Goal: Task Accomplishment & Management: Complete application form

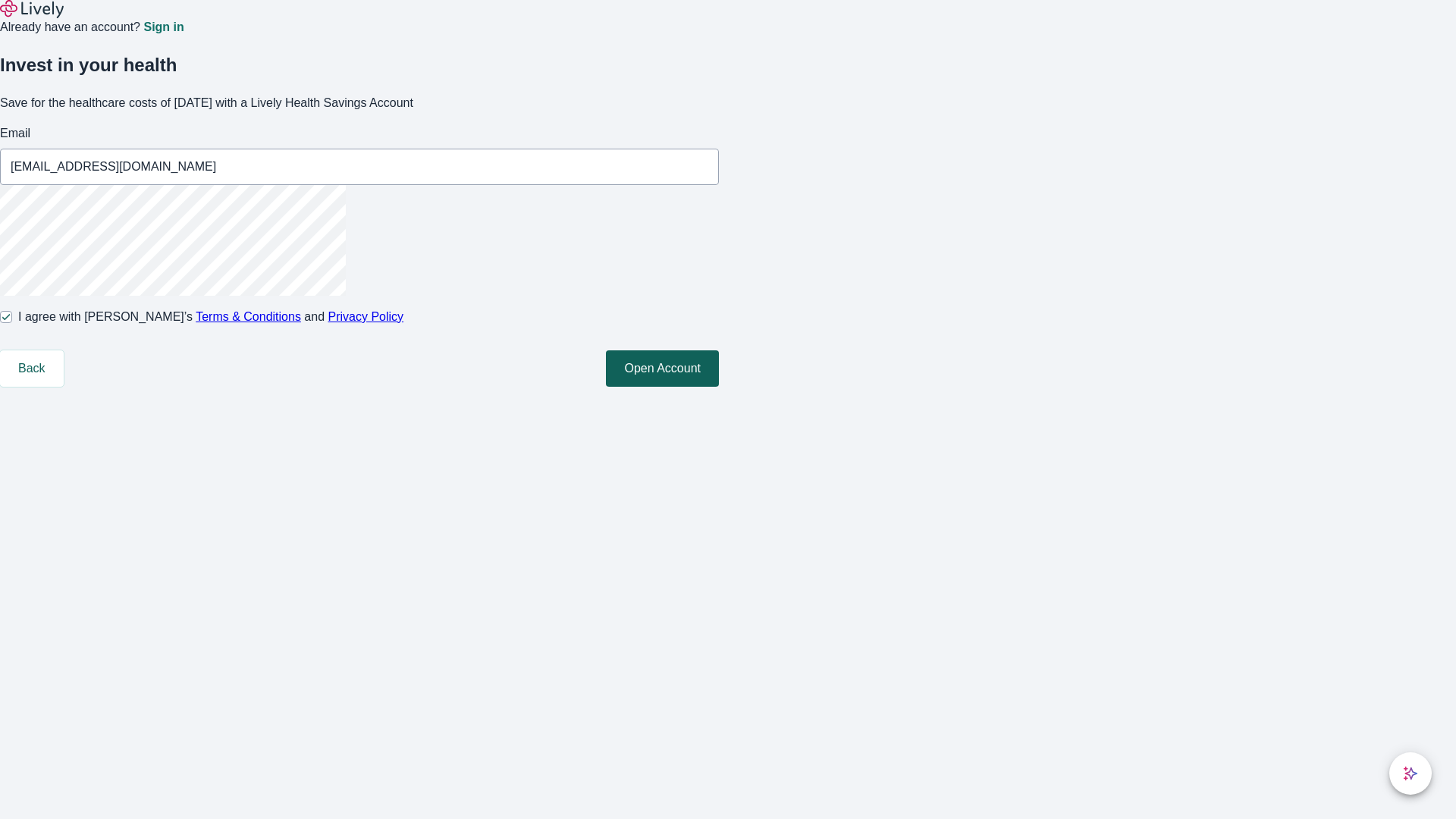
click at [719, 386] on button "Open Account" at bounding box center [663, 369] width 113 height 37
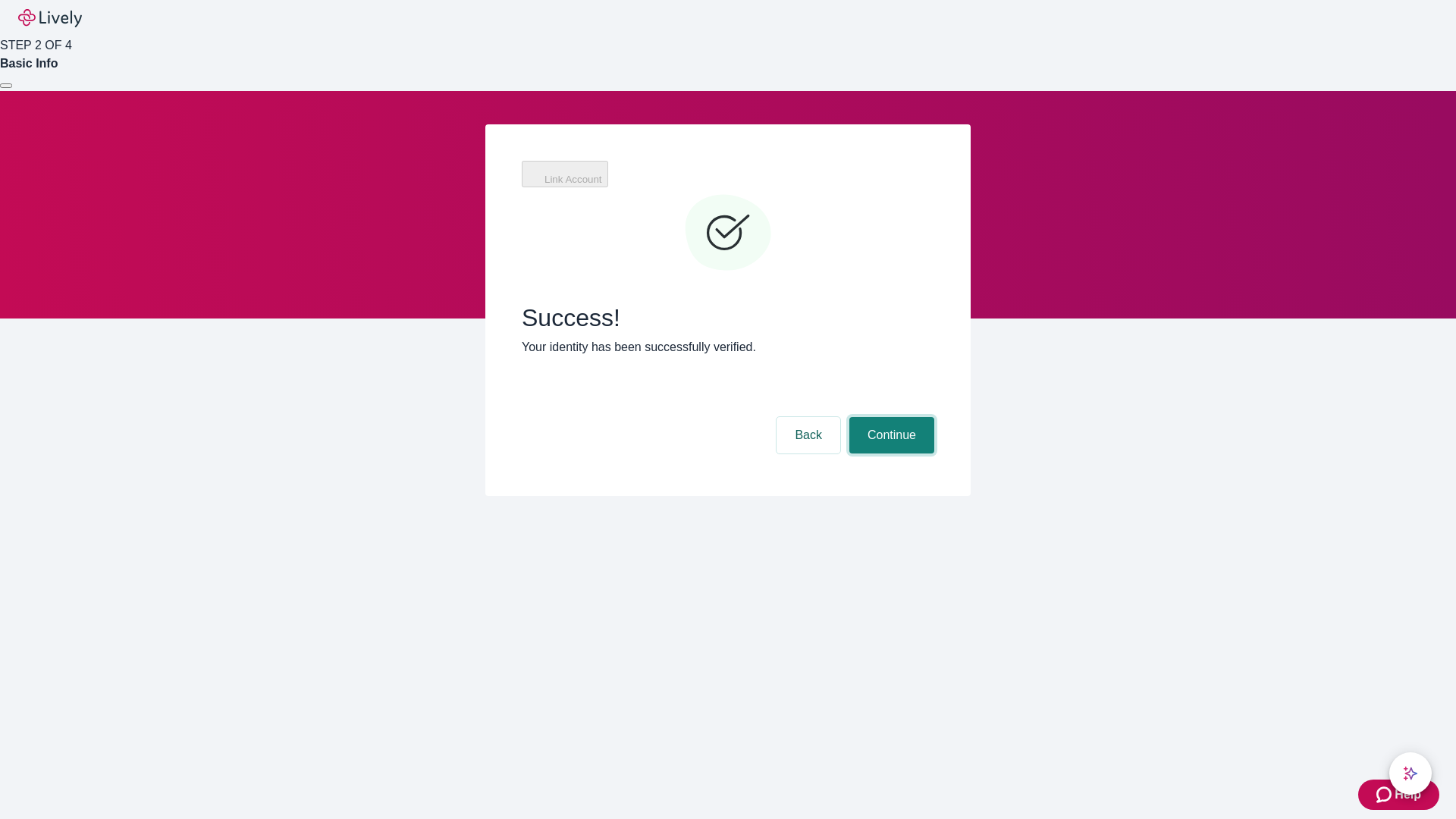
click at [889, 417] on button "Continue" at bounding box center [891, 436] width 85 height 37
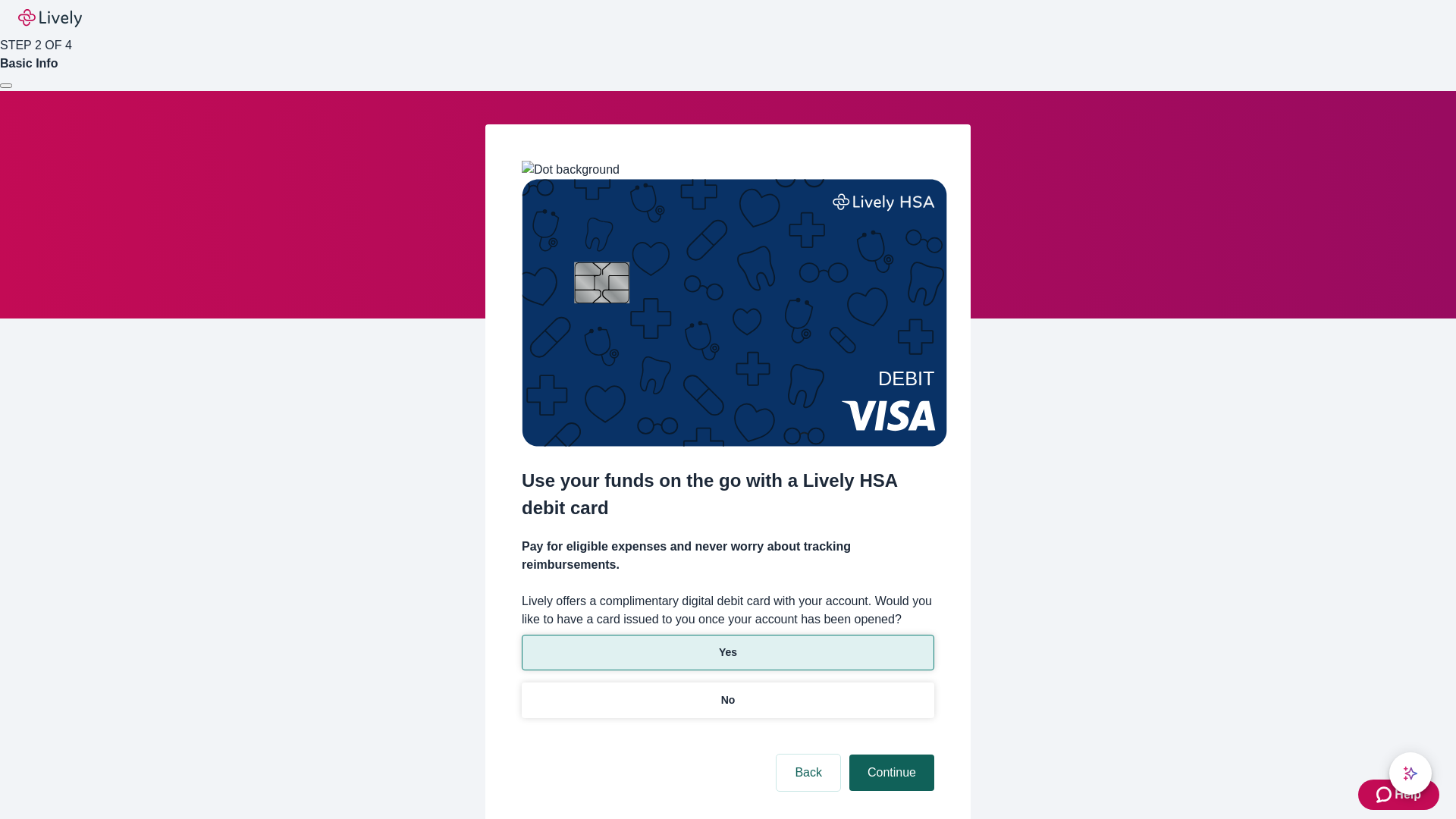
click at [727, 692] on p "No" at bounding box center [728, 700] width 14 height 16
click at [889, 755] on button "Continue" at bounding box center [891, 773] width 85 height 37
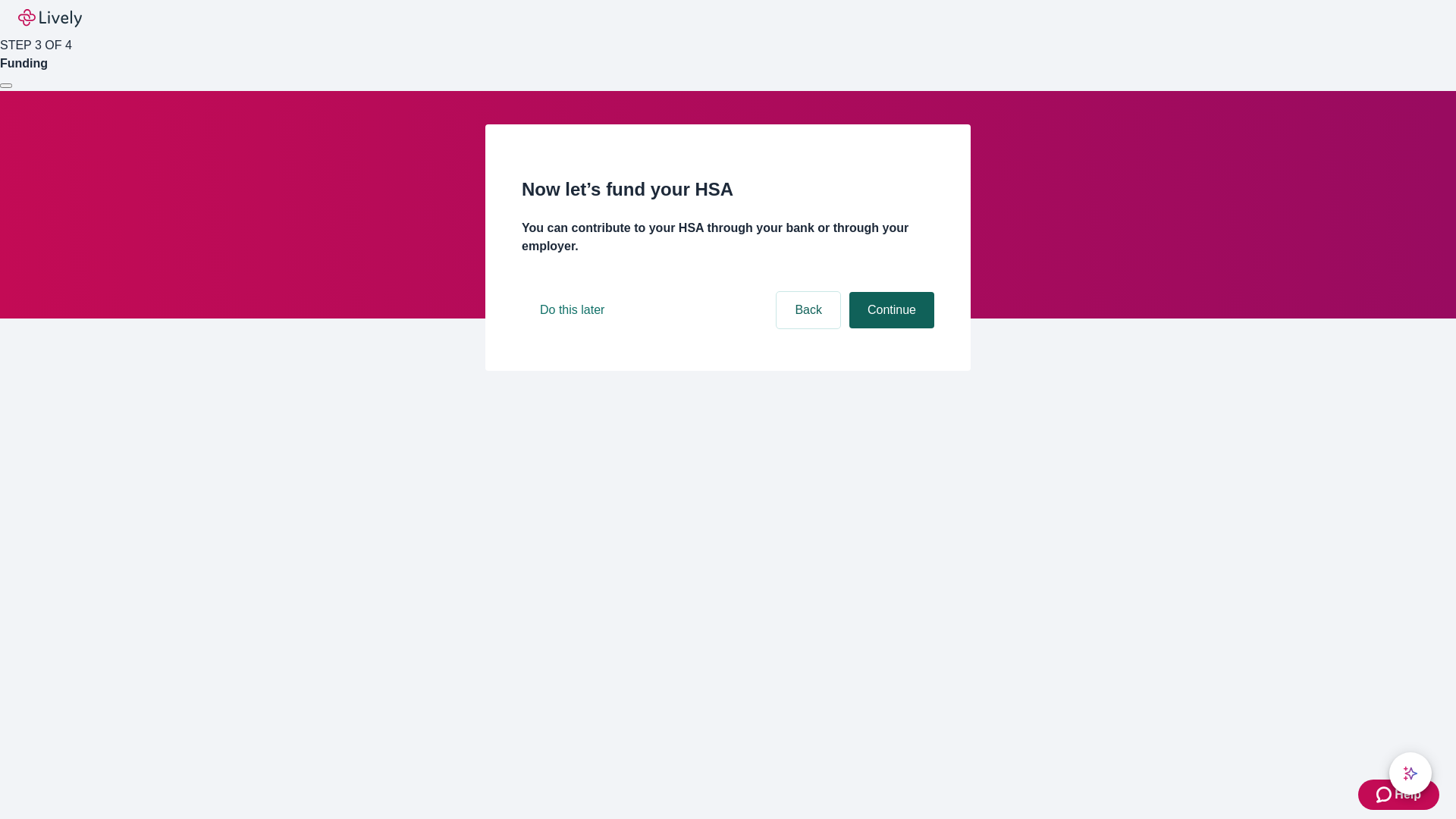
click at [889, 329] on button "Continue" at bounding box center [891, 310] width 85 height 37
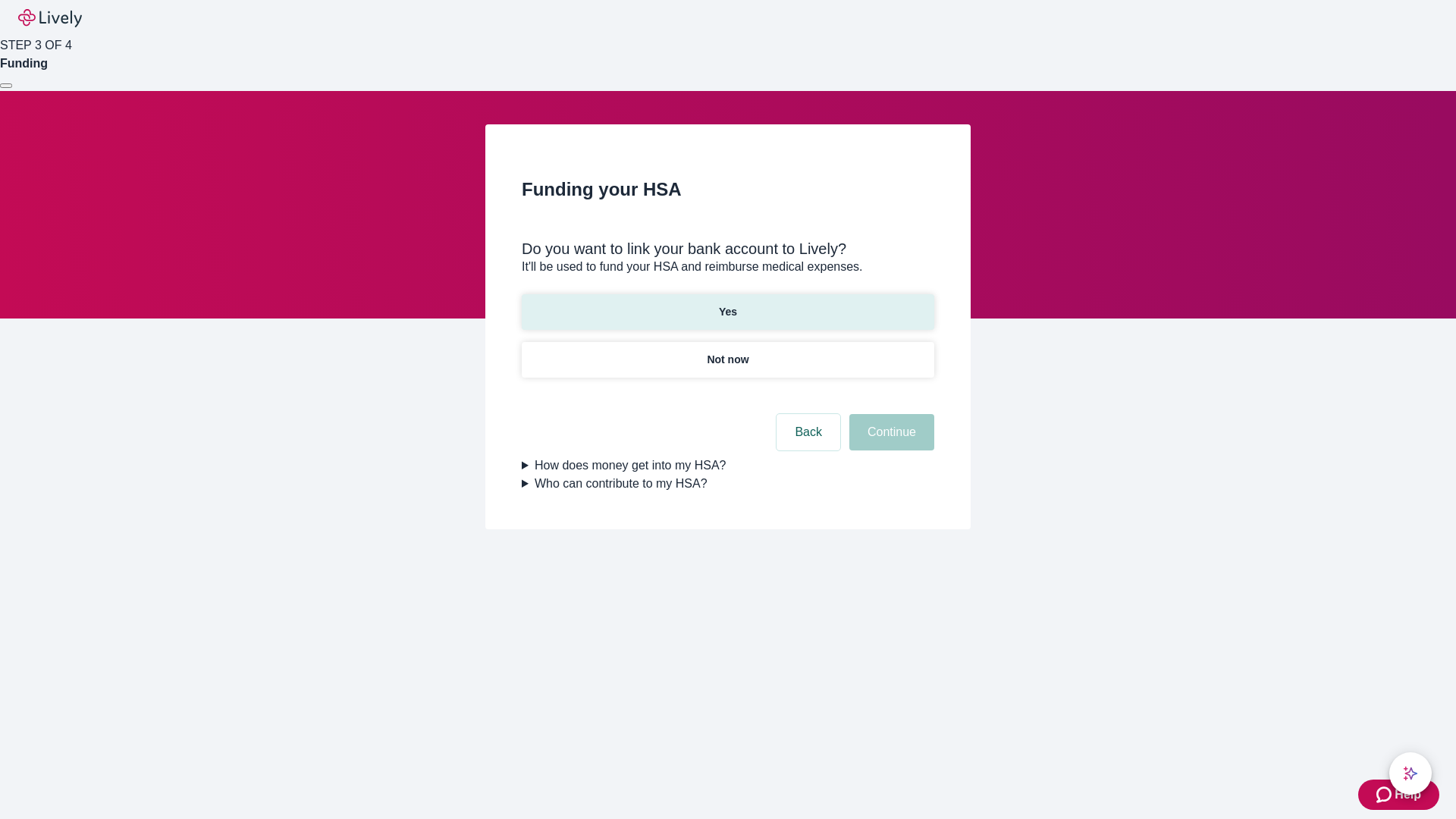
click at [727, 304] on p "Yes" at bounding box center [728, 312] width 18 height 16
click at [889, 414] on button "Continue" at bounding box center [891, 433] width 85 height 37
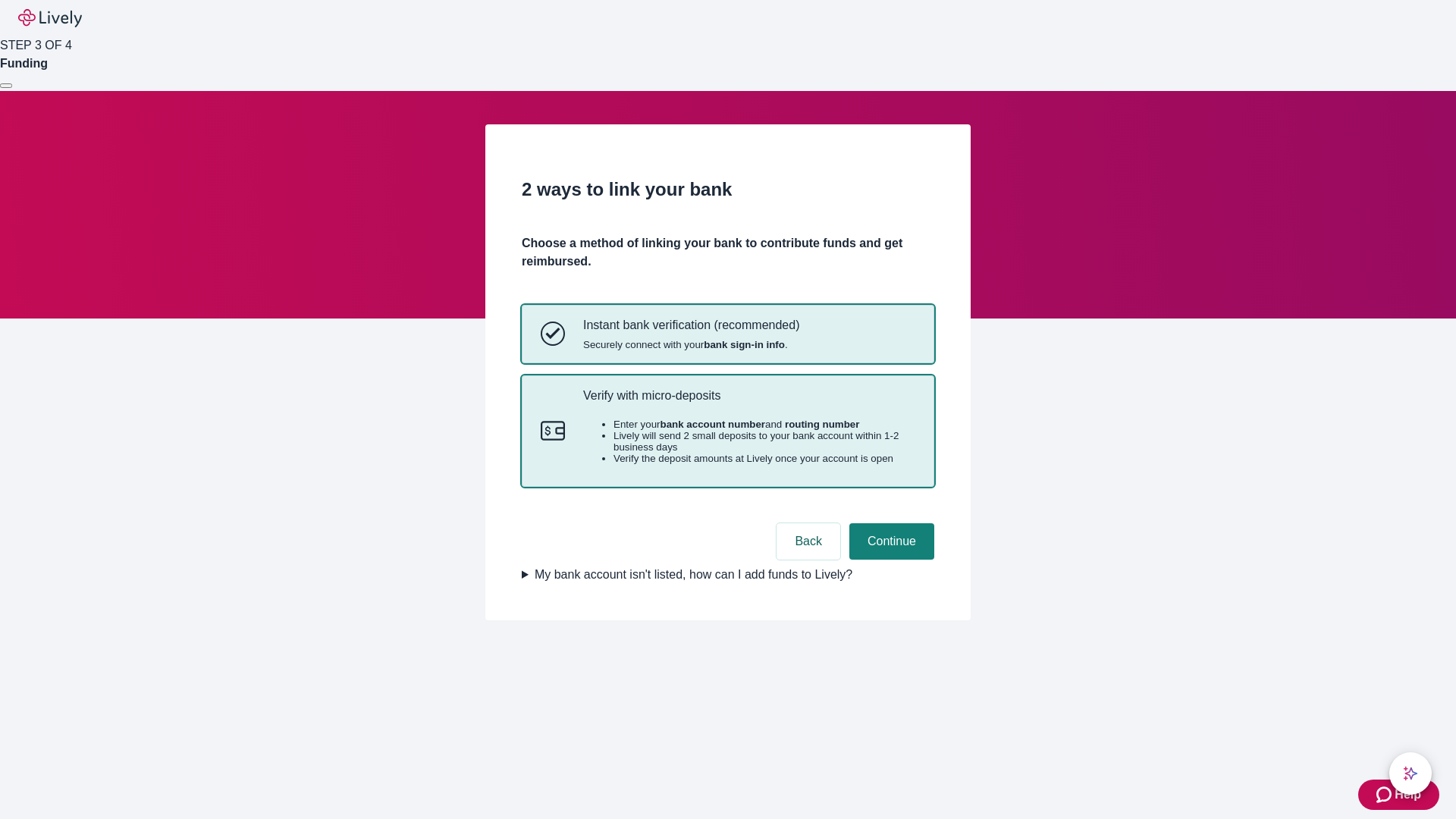
click at [748, 402] on p "Verify with micro-deposits" at bounding box center [749, 395] width 332 height 14
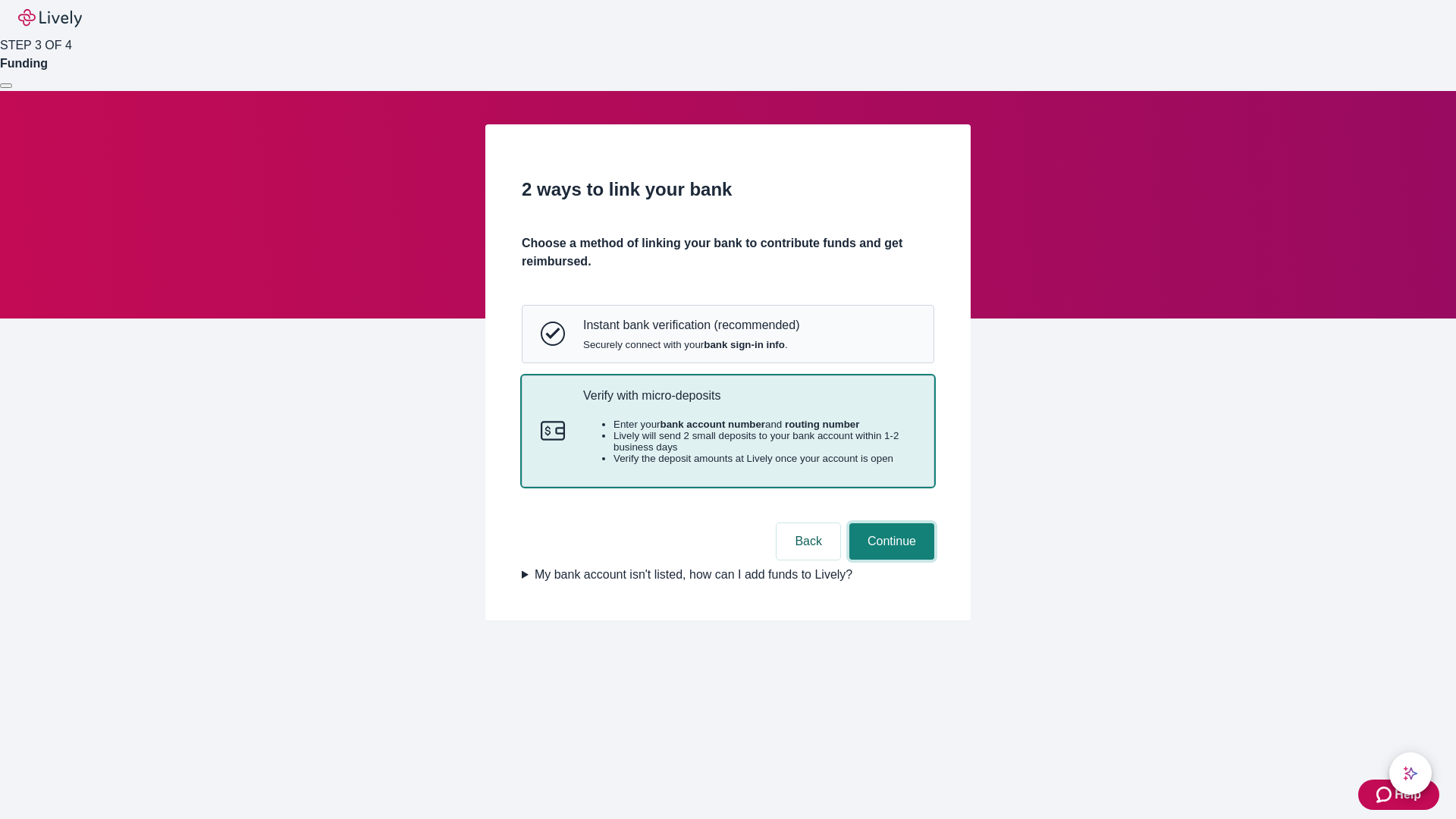
click at [889, 559] on button "Continue" at bounding box center [891, 541] width 85 height 37
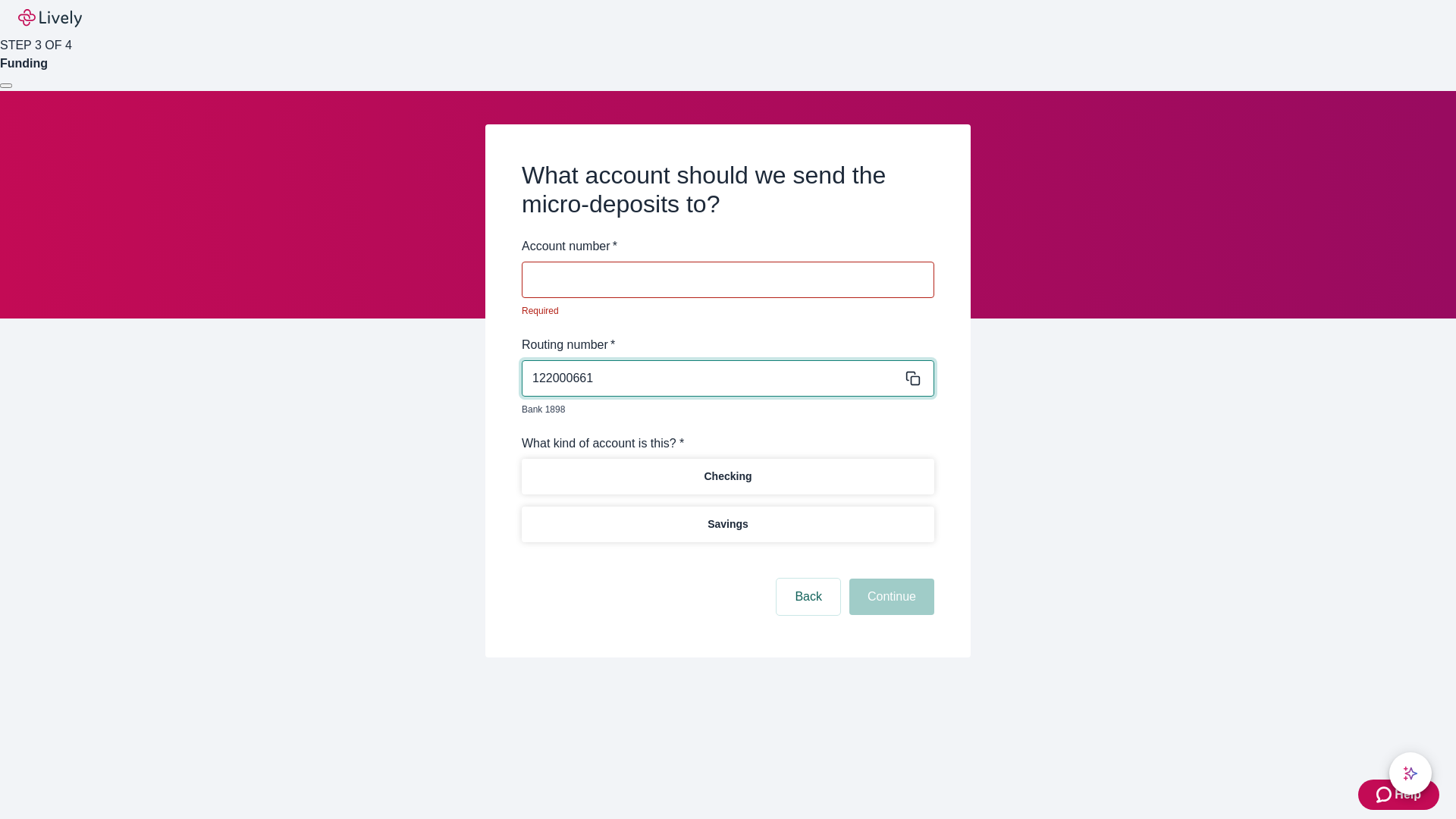
type input "122000661"
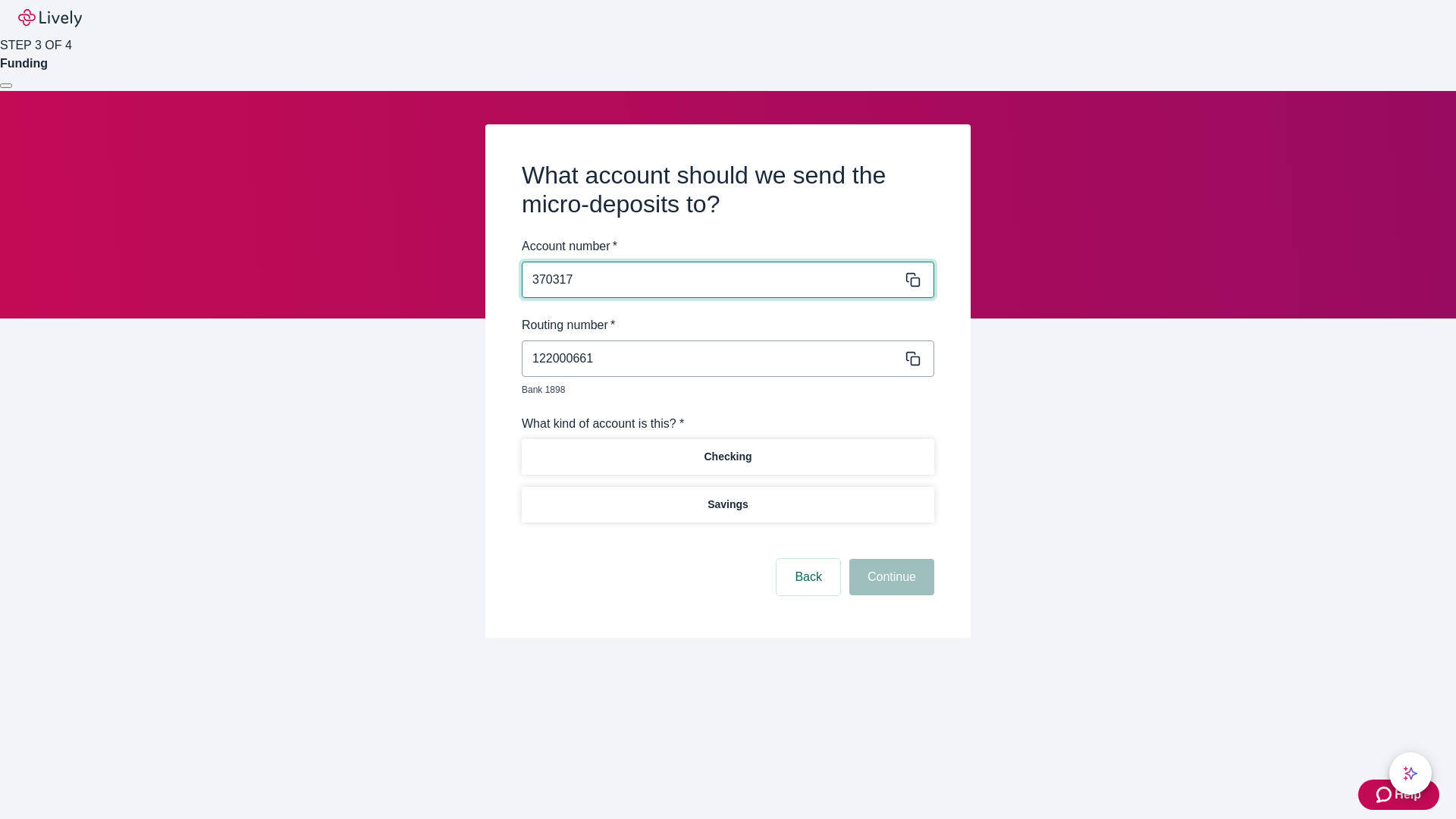
type input "370317"
click at [727, 449] on p "Checking" at bounding box center [728, 457] width 48 height 16
click at [889, 559] on button "Continue" at bounding box center [891, 577] width 85 height 37
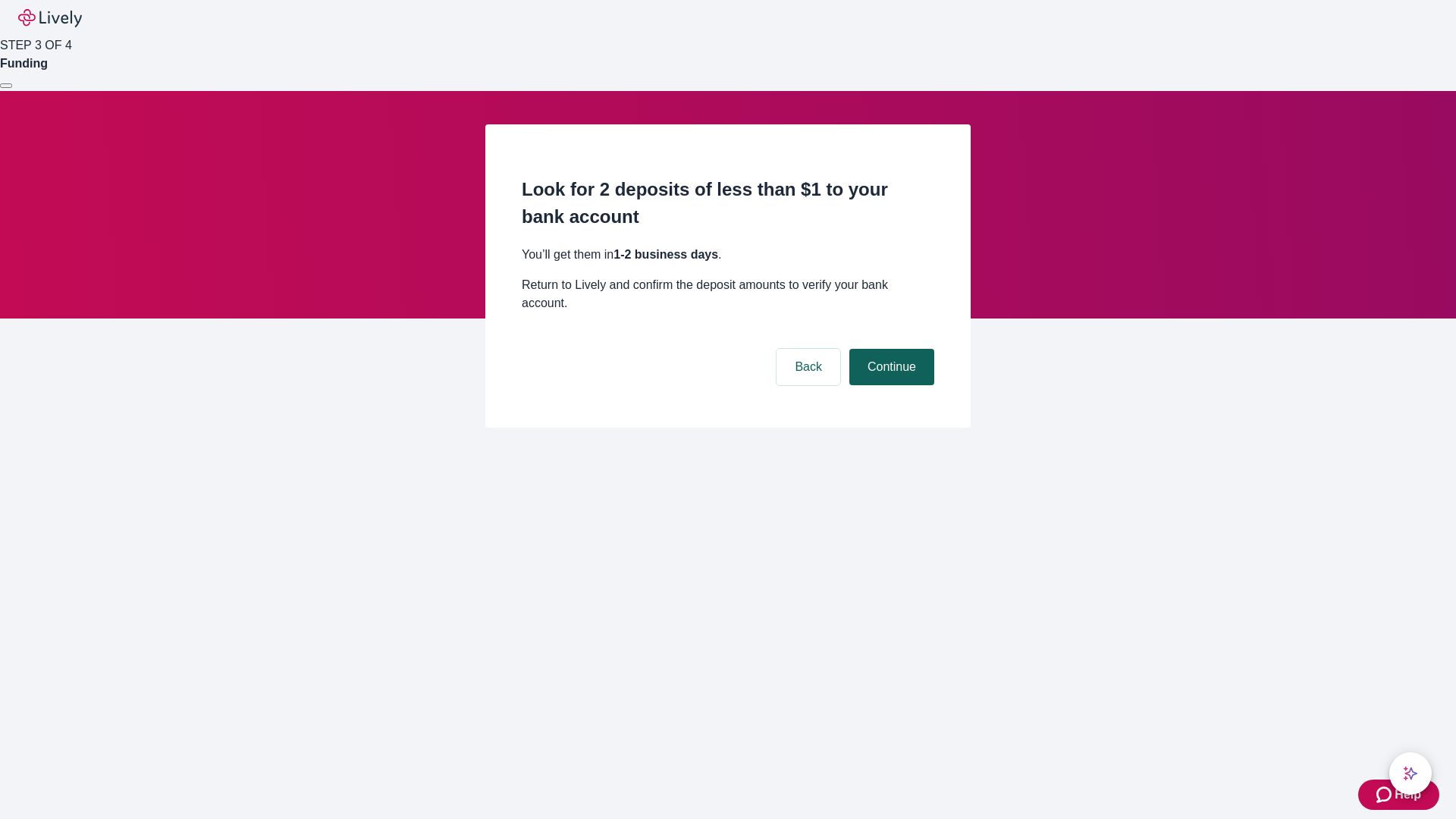
click at [889, 349] on button "Continue" at bounding box center [891, 367] width 85 height 37
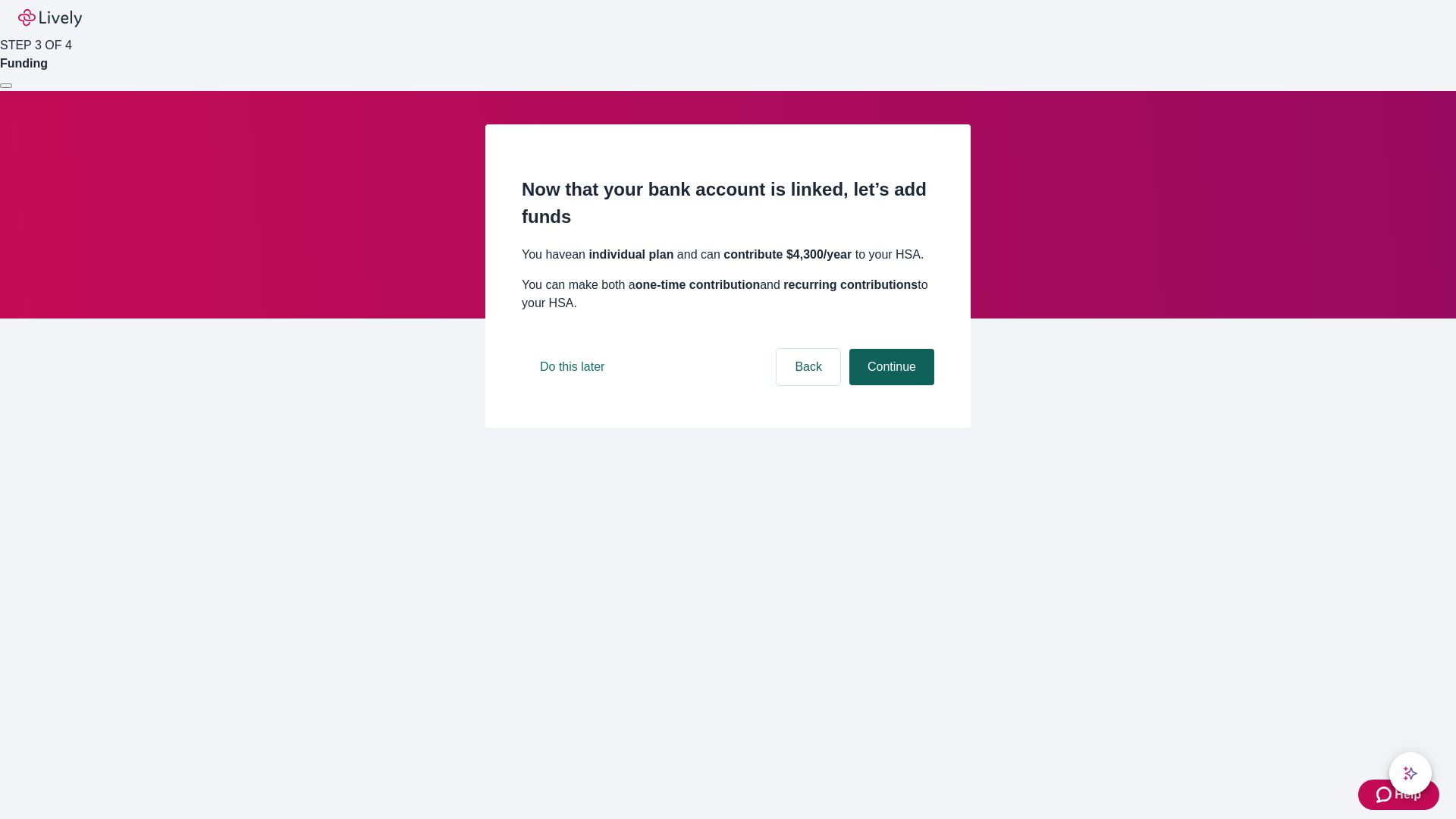
click at [889, 385] on button "Continue" at bounding box center [891, 367] width 85 height 37
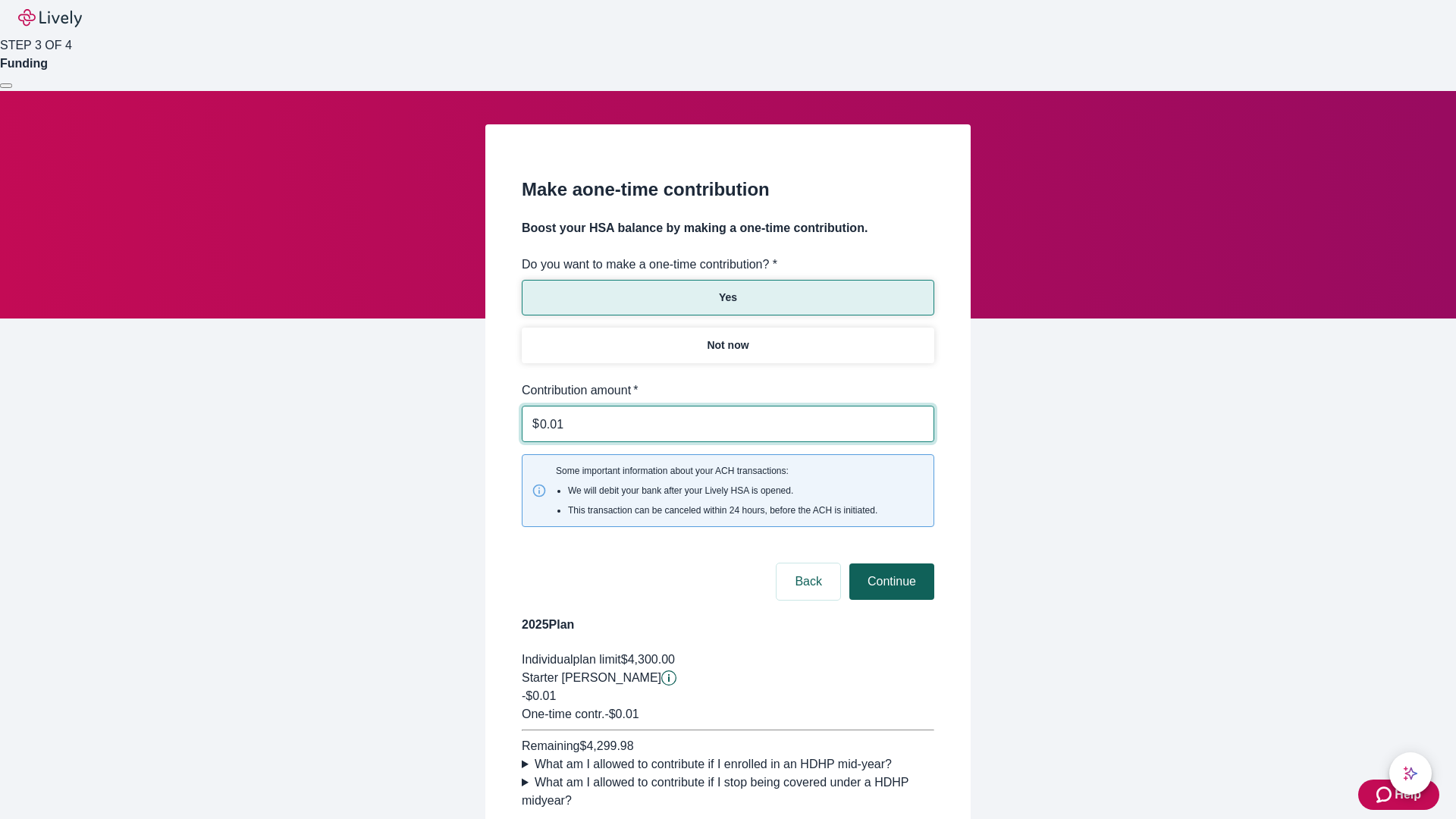
type input "0.01"
click at [889, 563] on button "Continue" at bounding box center [891, 582] width 85 height 37
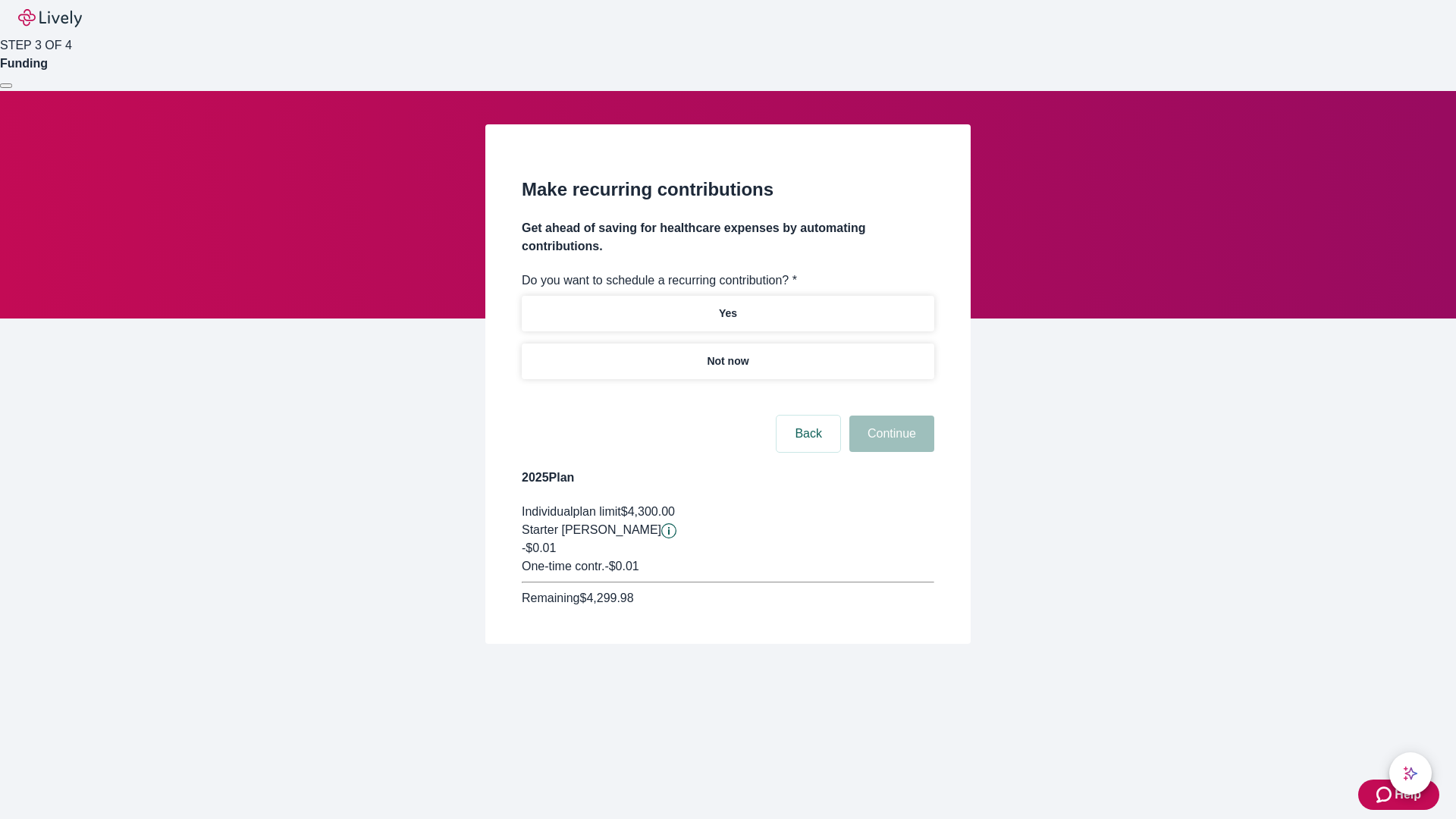
click at [727, 353] on p "Not now" at bounding box center [728, 361] width 42 height 16
click at [889, 416] on button "Continue" at bounding box center [891, 434] width 85 height 37
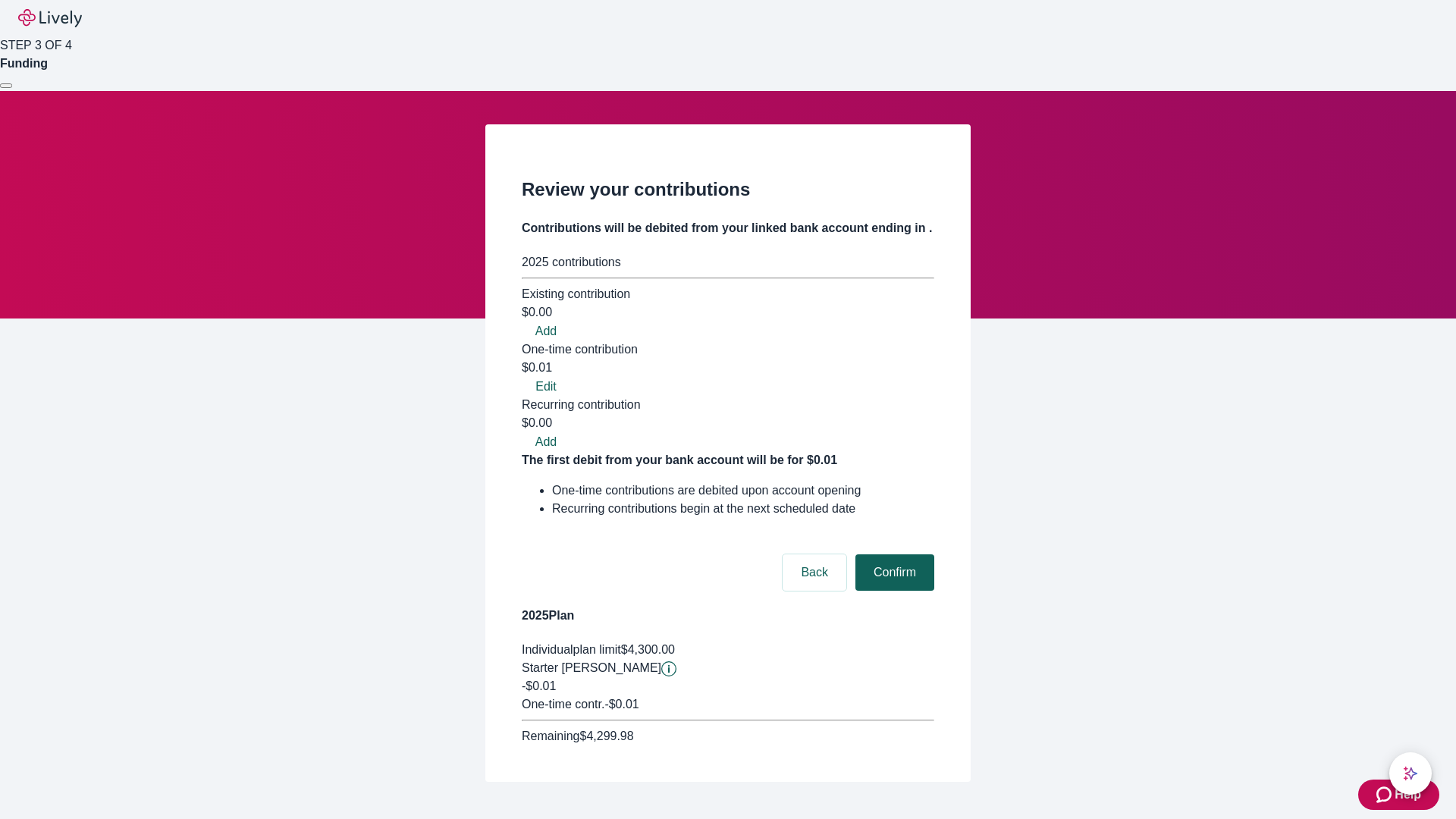
click at [893, 555] on button "Confirm" at bounding box center [894, 573] width 79 height 37
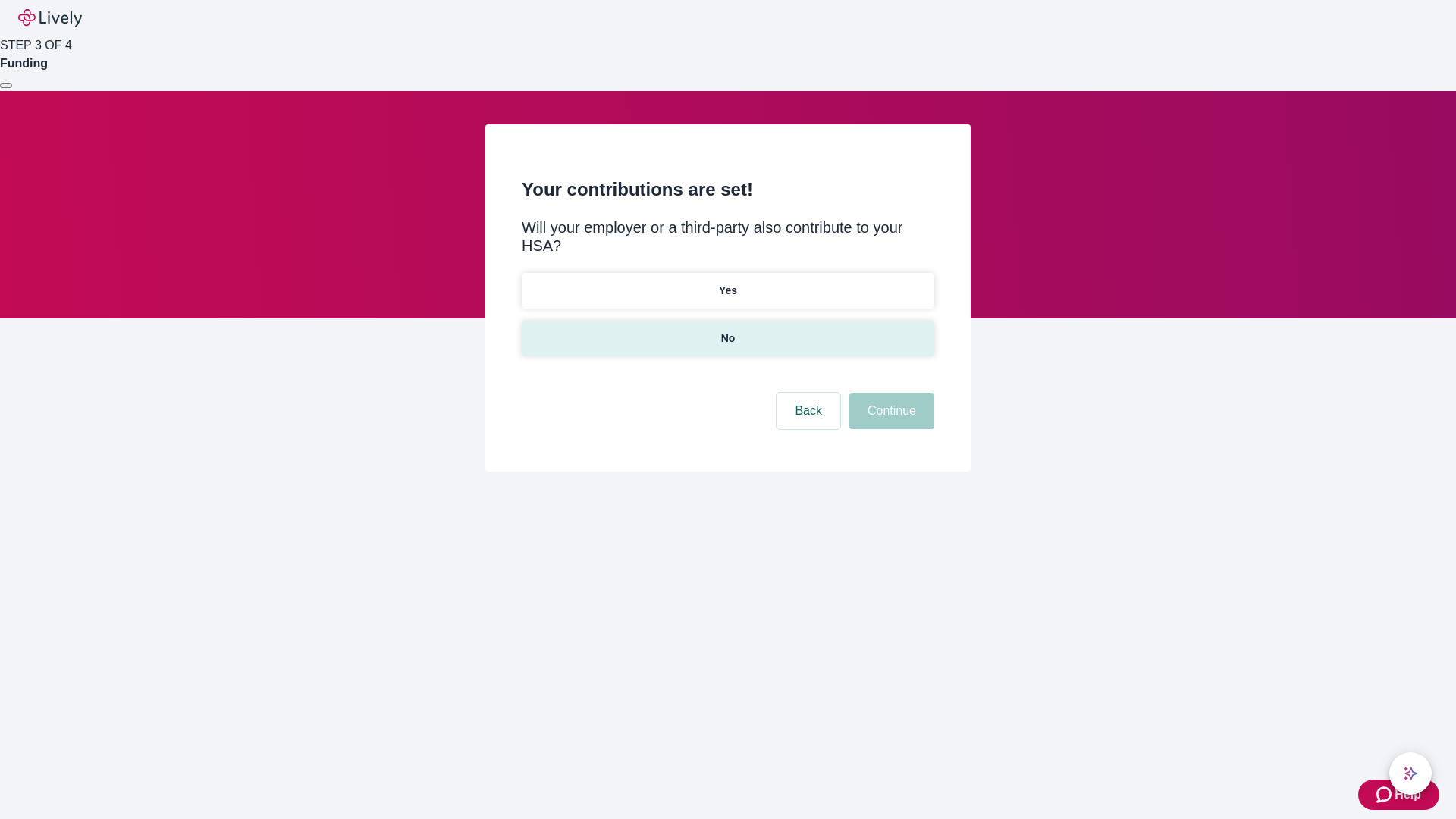
click at [727, 331] on p "No" at bounding box center [728, 339] width 14 height 16
click at [889, 393] on button "Continue" at bounding box center [891, 411] width 85 height 37
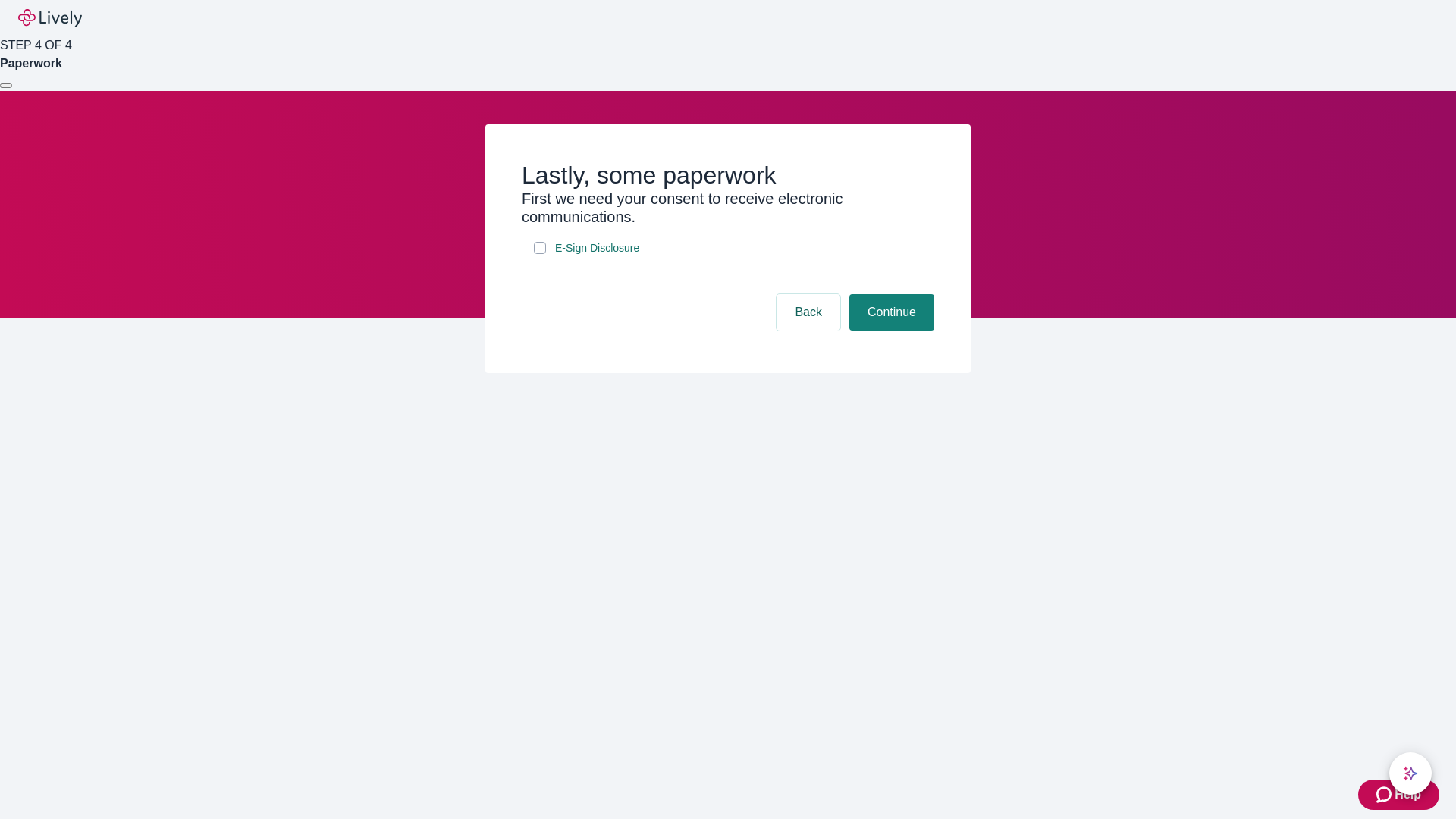
click at [540, 254] on input "E-Sign Disclosure" at bounding box center [540, 248] width 12 height 12
checkbox input "true"
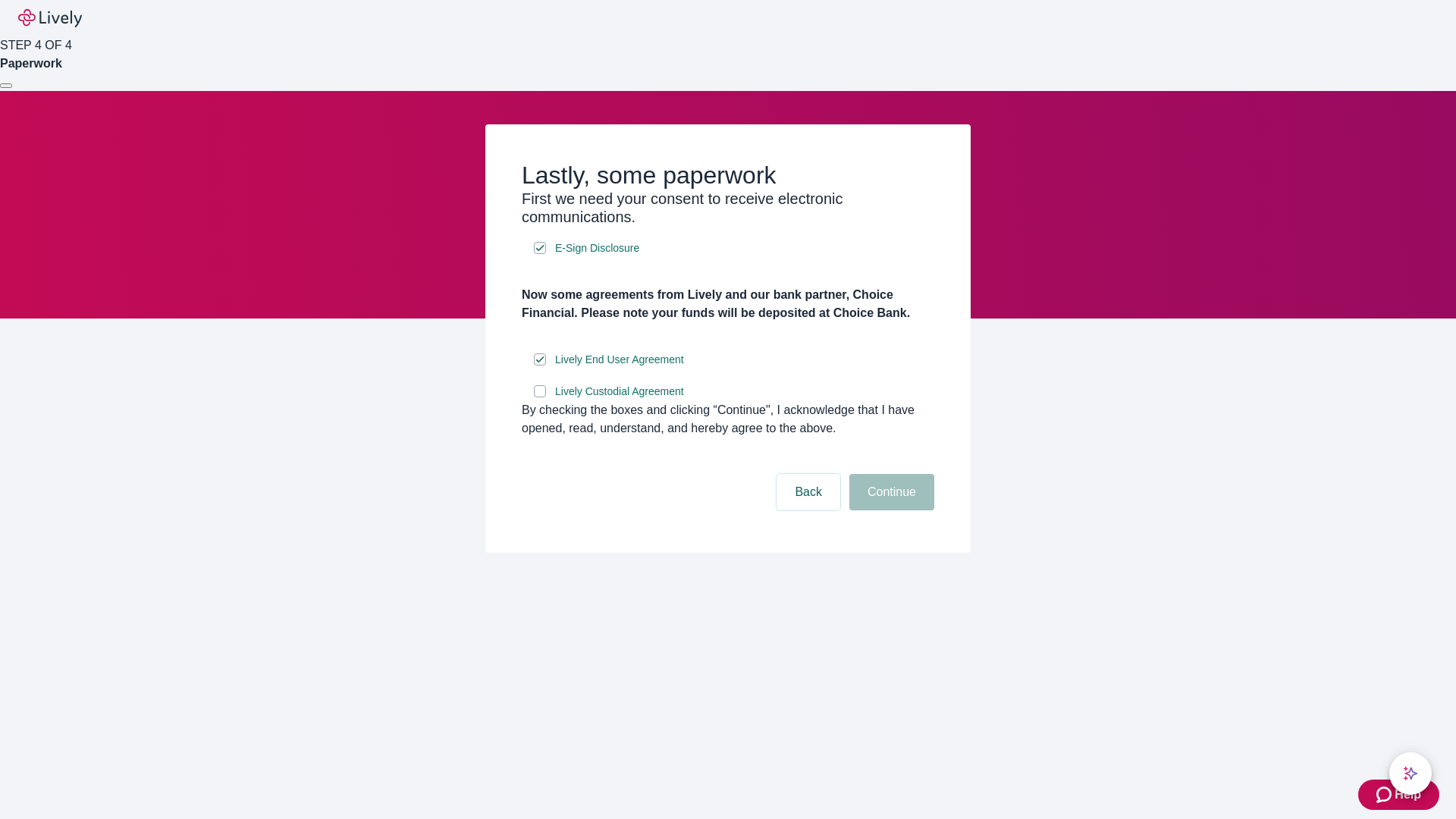
click at [540, 398] on input "Lively Custodial Agreement" at bounding box center [540, 390] width 12 height 12
checkbox input "true"
click at [889, 510] on button "Continue" at bounding box center [891, 492] width 85 height 37
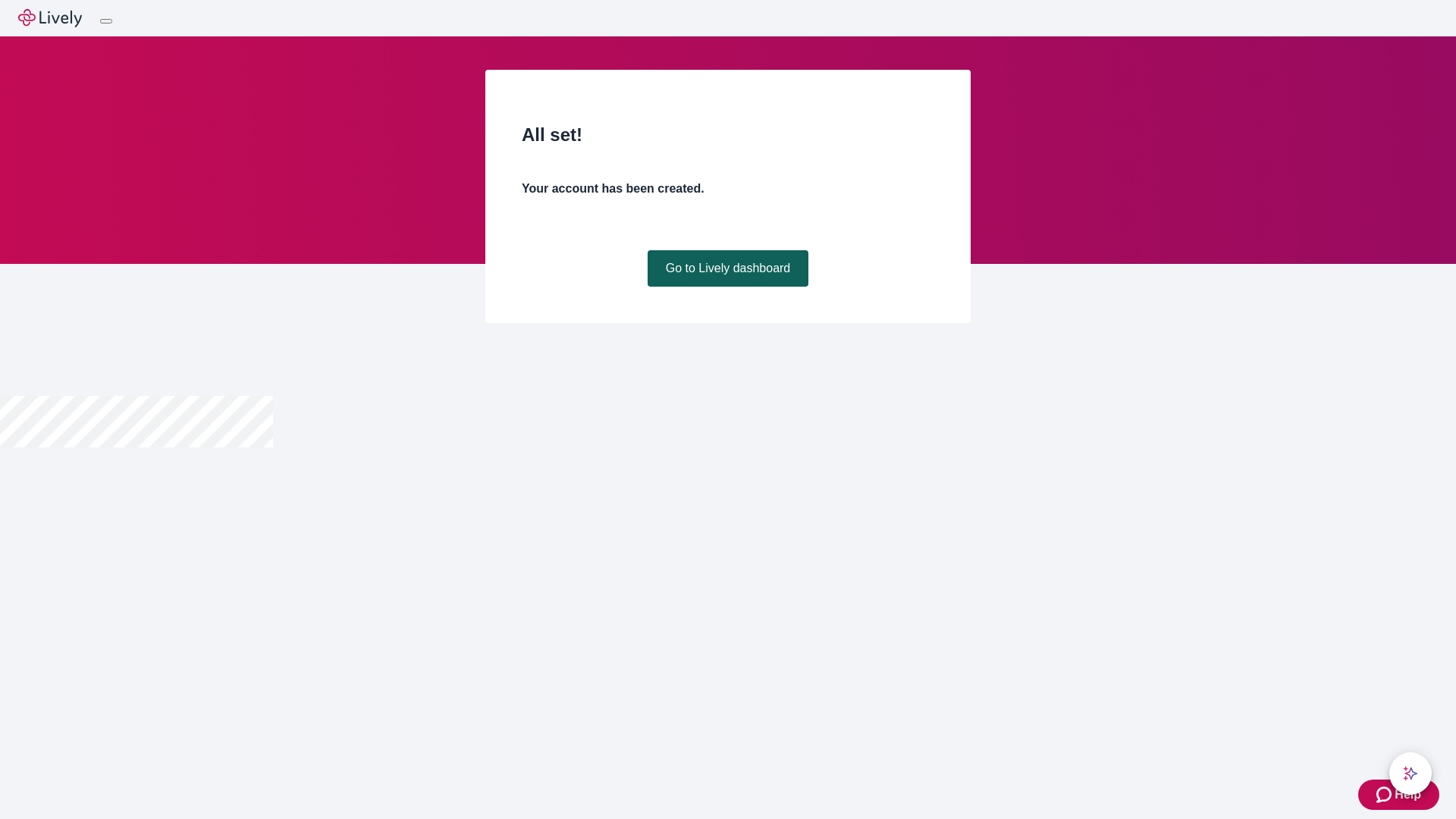
click at [727, 286] on link "Go to Lively dashboard" at bounding box center [728, 268] width 162 height 37
